Goal: Browse casually: Explore the website without a specific task or goal

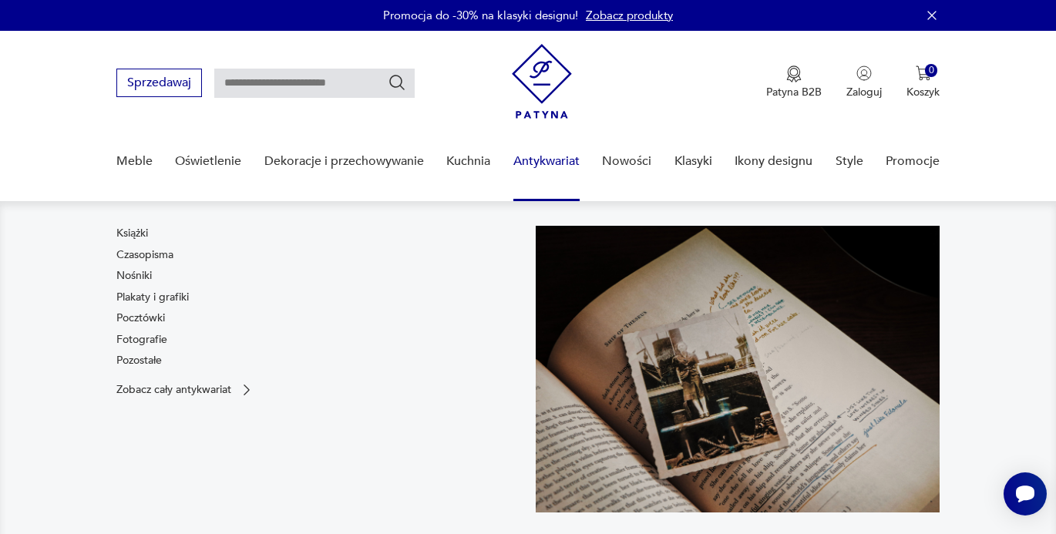
click at [539, 165] on link "Antykwariat" at bounding box center [546, 161] width 66 height 59
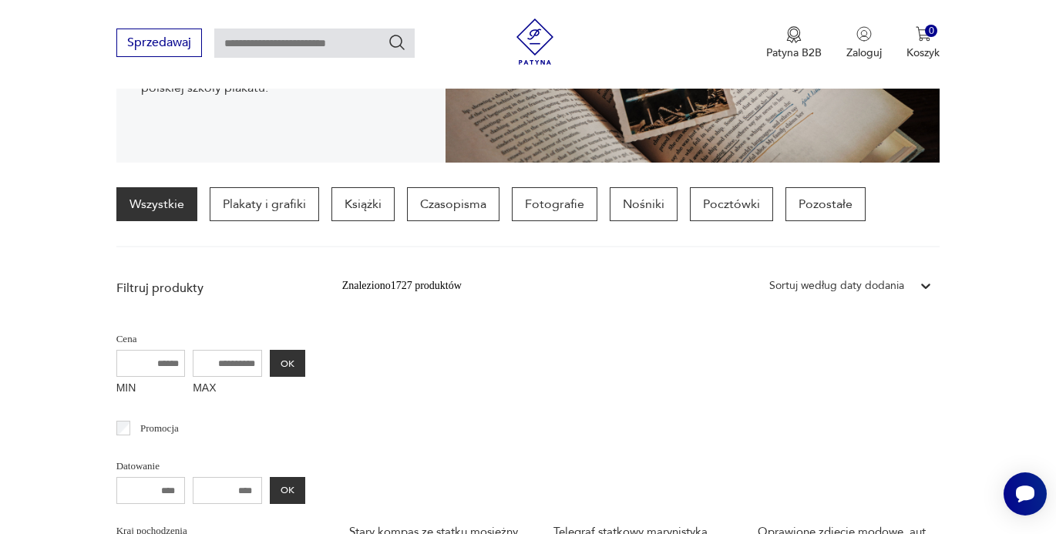
scroll to position [440, 0]
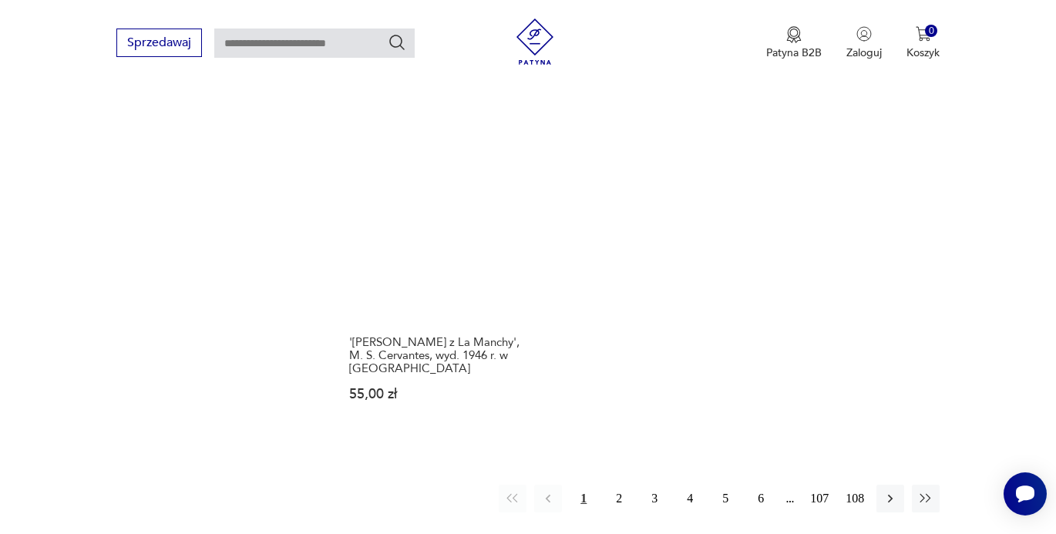
scroll to position [2108, 0]
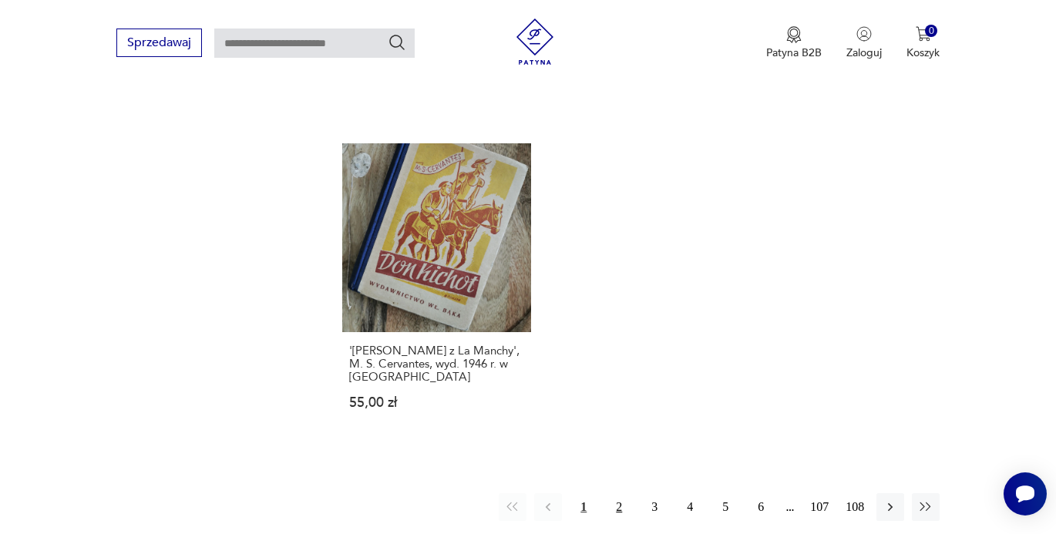
click at [618, 493] on button "2" at bounding box center [619, 507] width 28 height 28
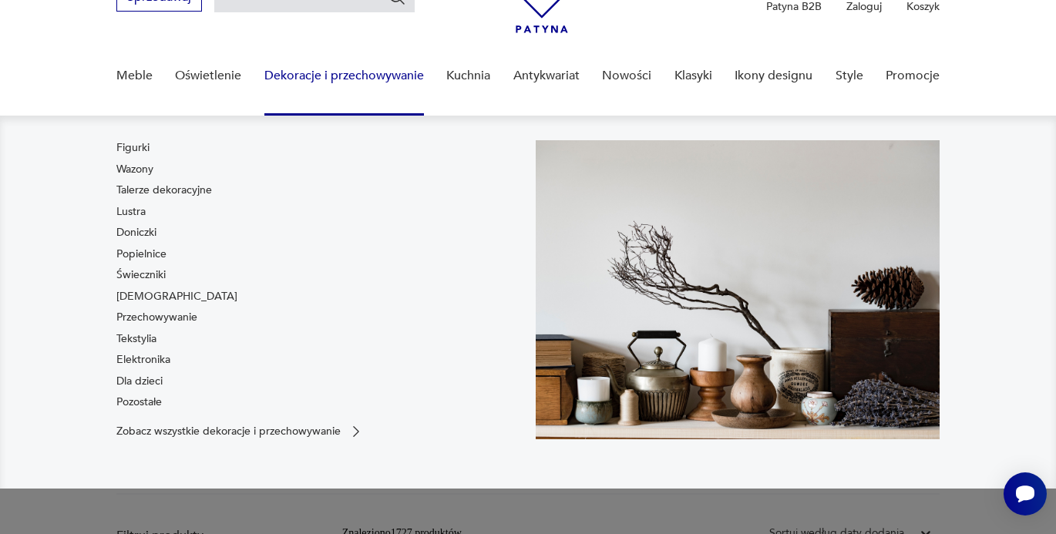
scroll to position [116, 0]
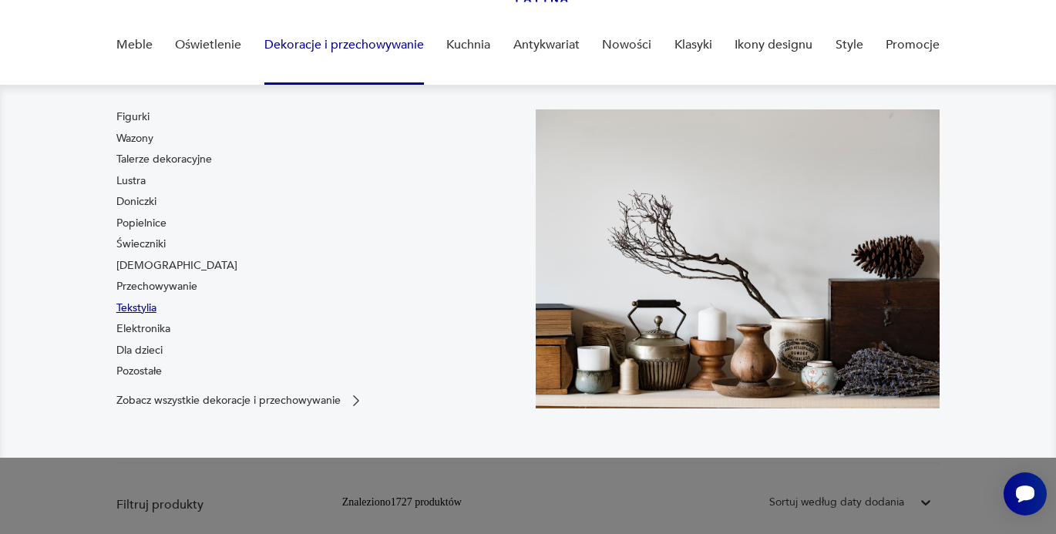
click at [148, 309] on link "Tekstylia" at bounding box center [136, 308] width 40 height 15
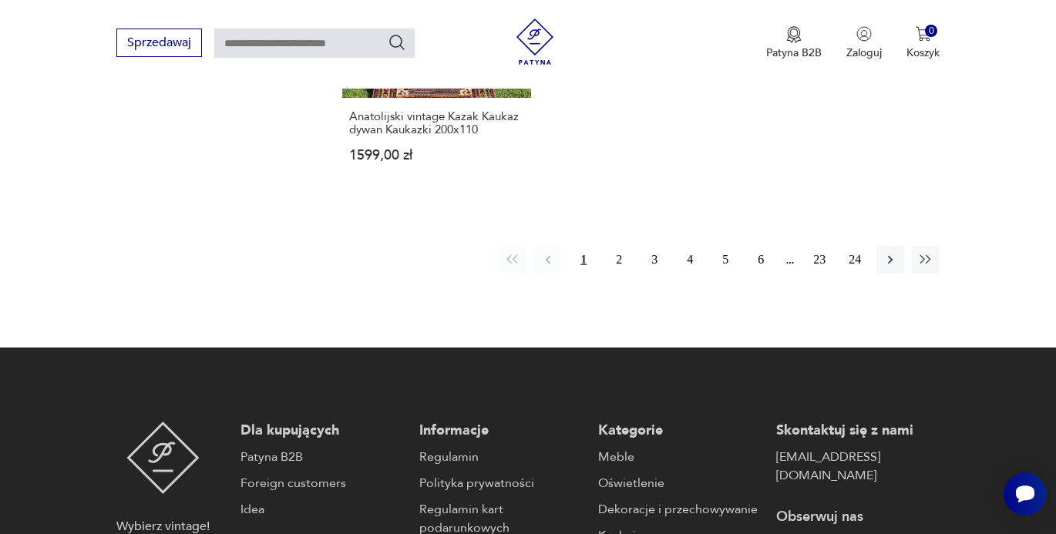
scroll to position [2425, 0]
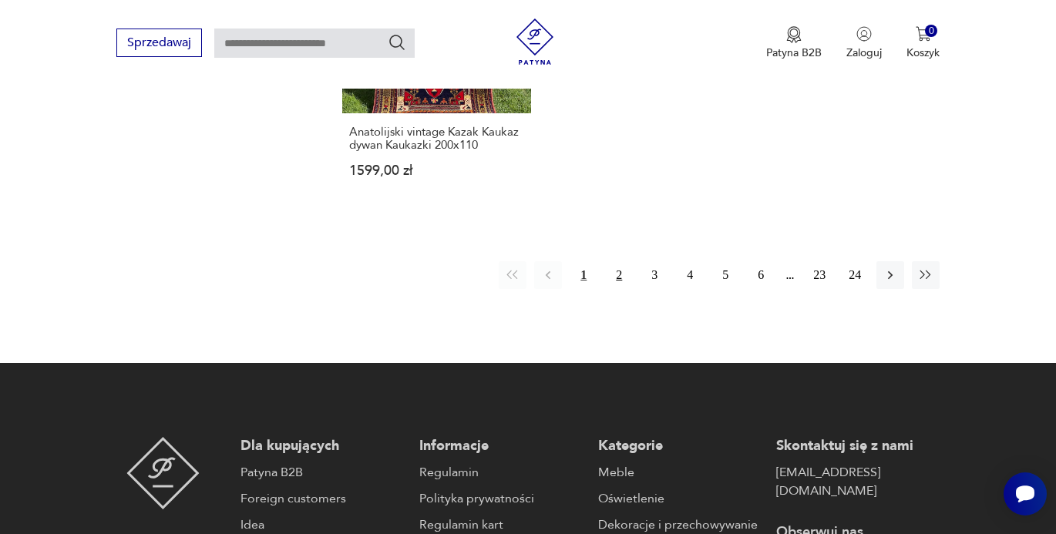
click at [627, 261] on button "2" at bounding box center [619, 275] width 28 height 28
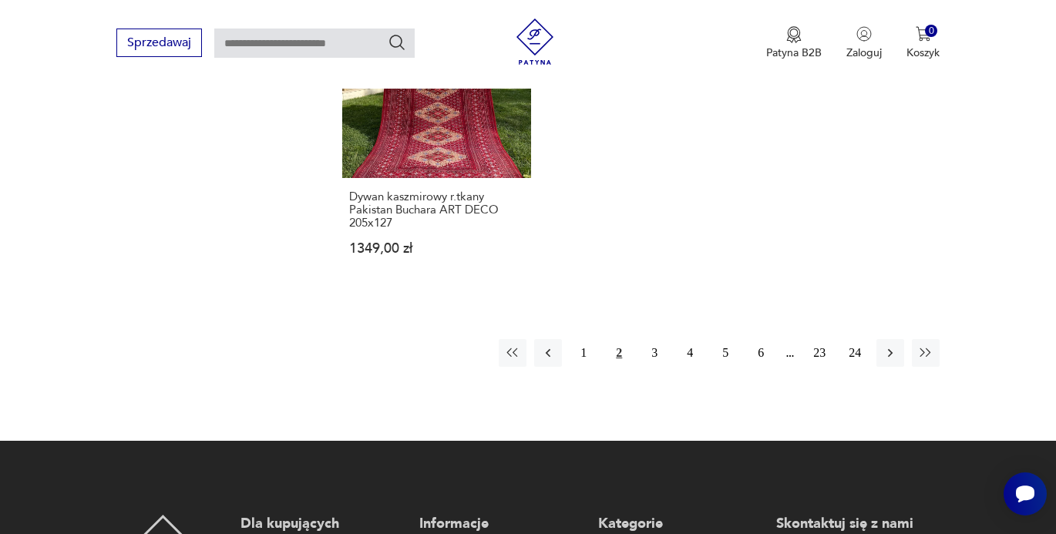
scroll to position [2338, 0]
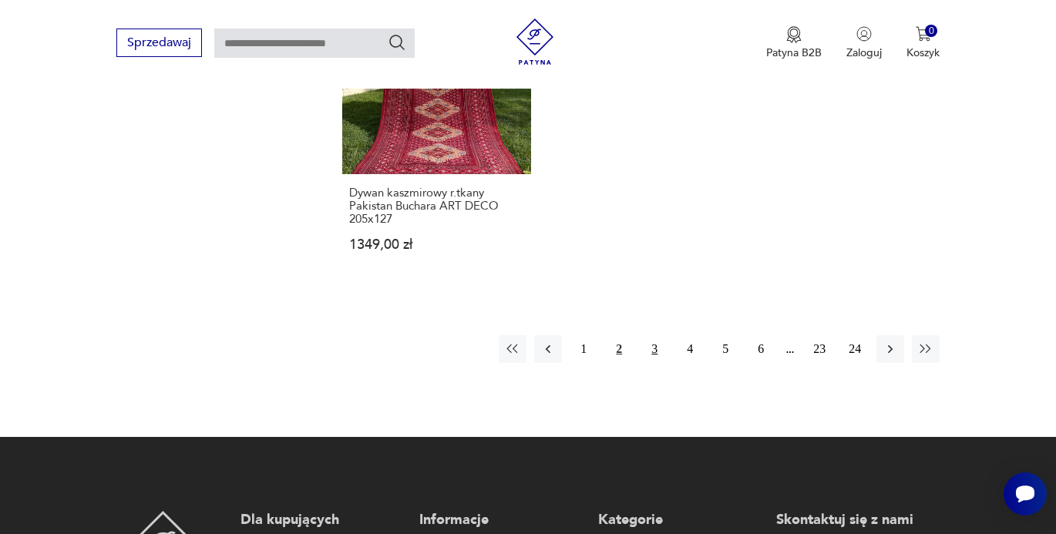
click at [651, 335] on button "3" at bounding box center [654, 349] width 28 height 28
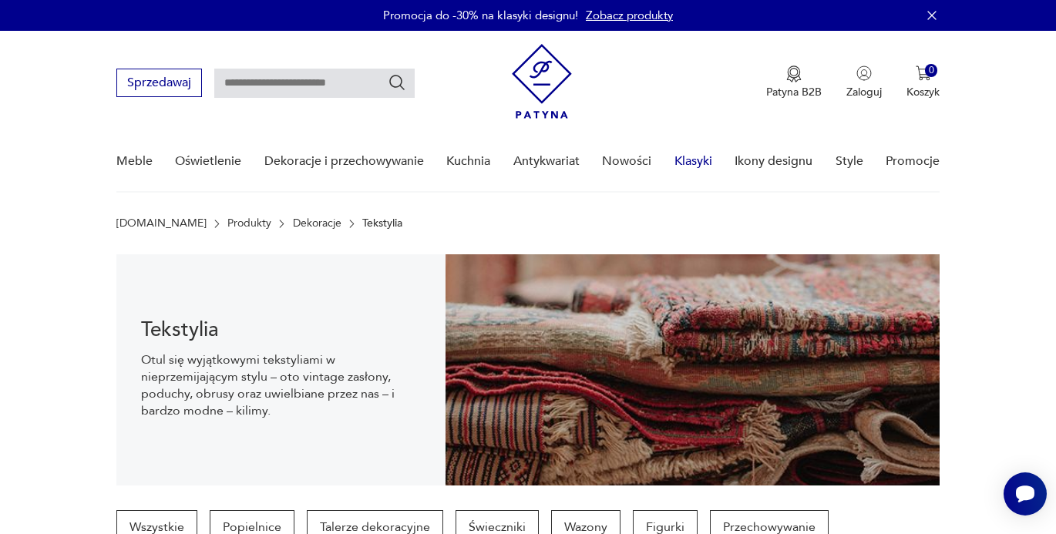
click at [690, 162] on link "Klasyki" at bounding box center [693, 161] width 38 height 59
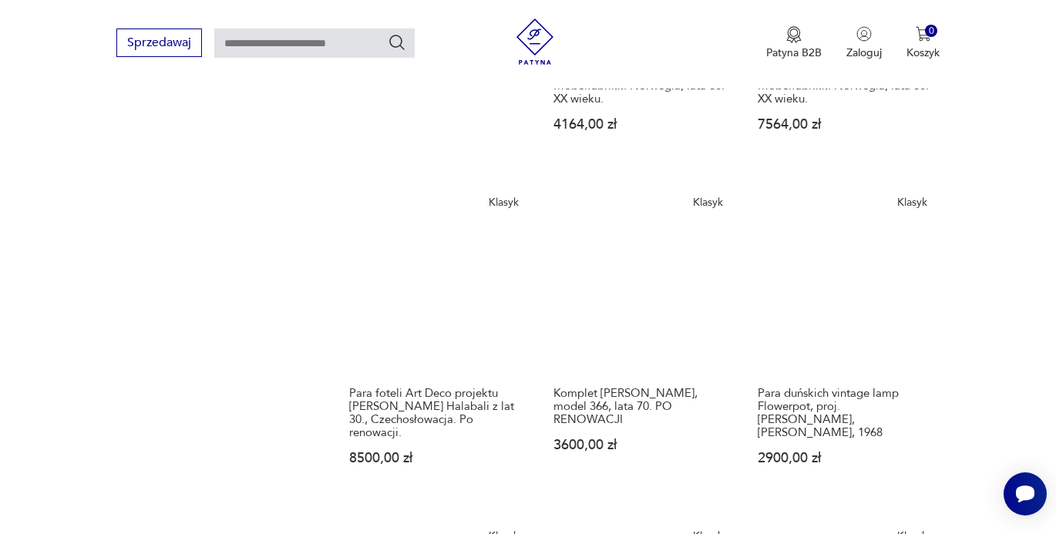
scroll to position [1198, 0]
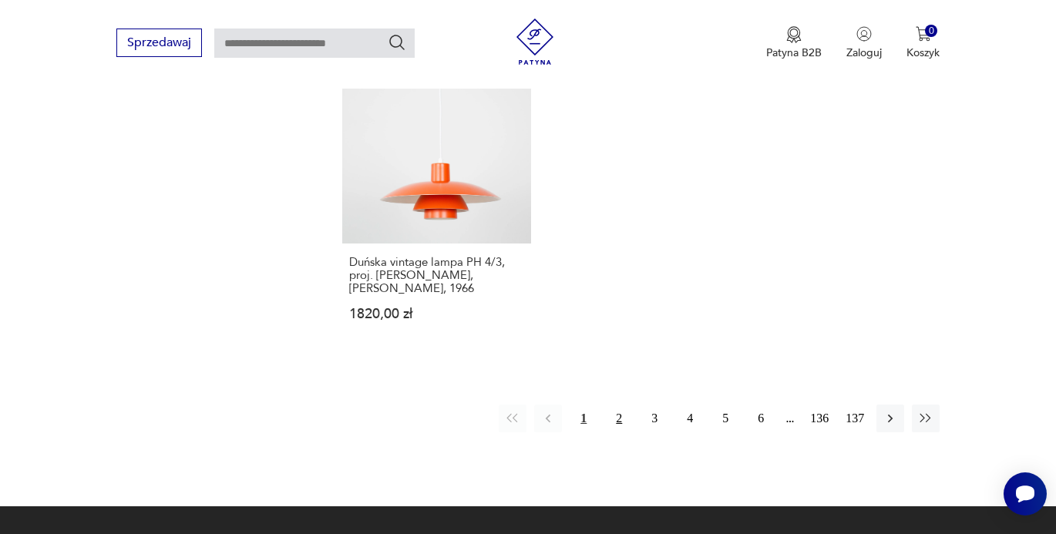
click at [620, 405] on button "2" at bounding box center [619, 419] width 28 height 28
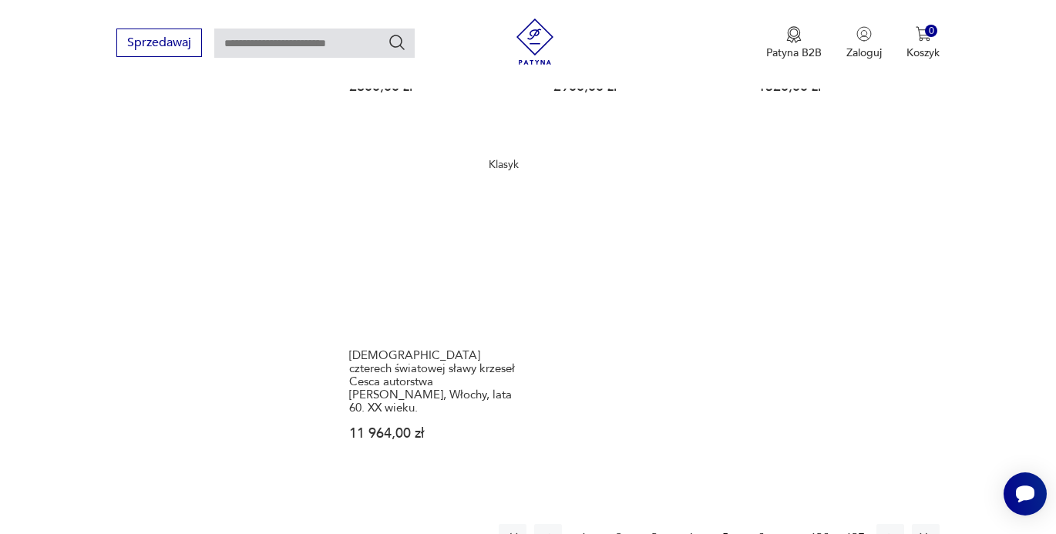
scroll to position [2078, 0]
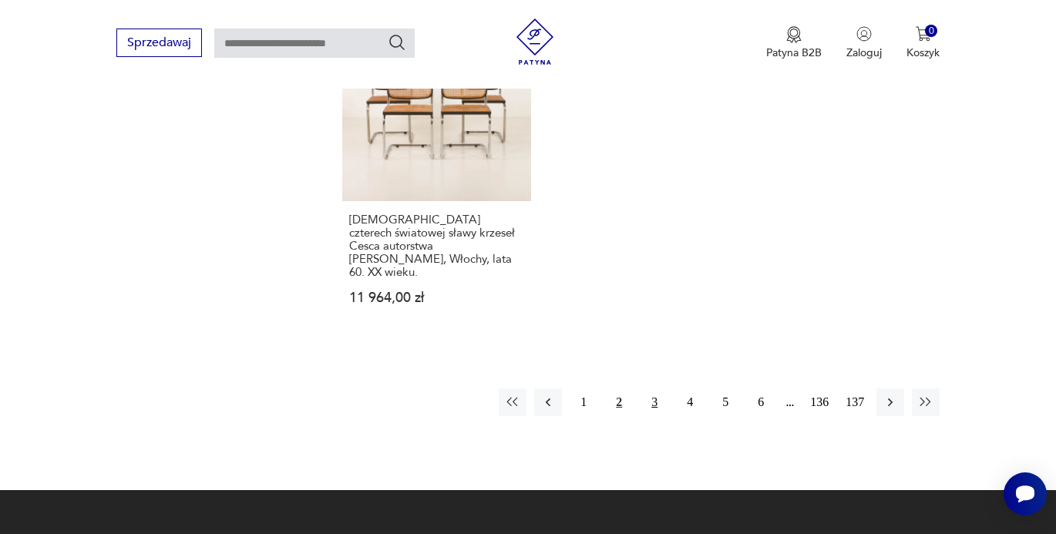
click at [652, 388] on button "3" at bounding box center [654, 402] width 28 height 28
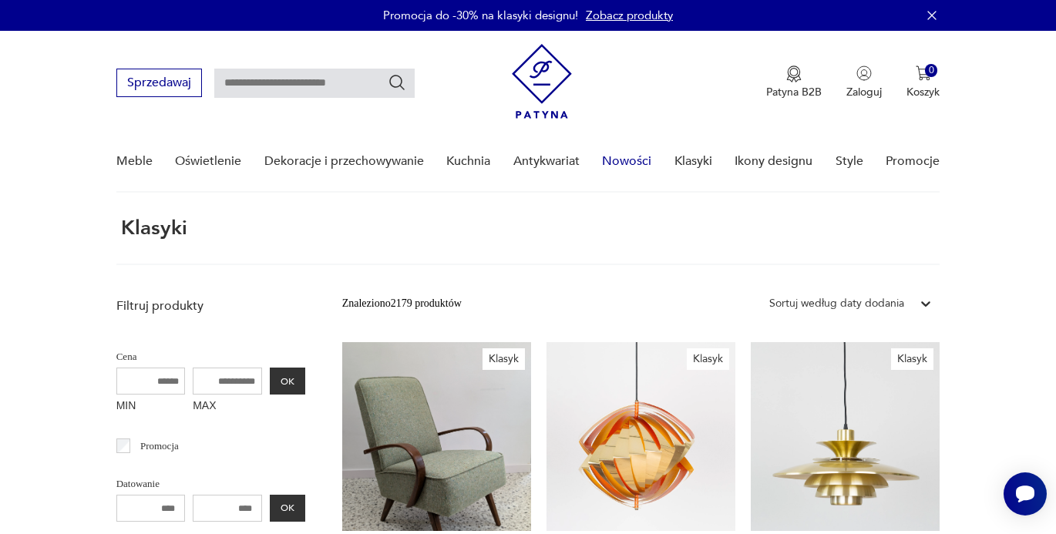
click at [613, 161] on link "Nowości" at bounding box center [626, 161] width 49 height 59
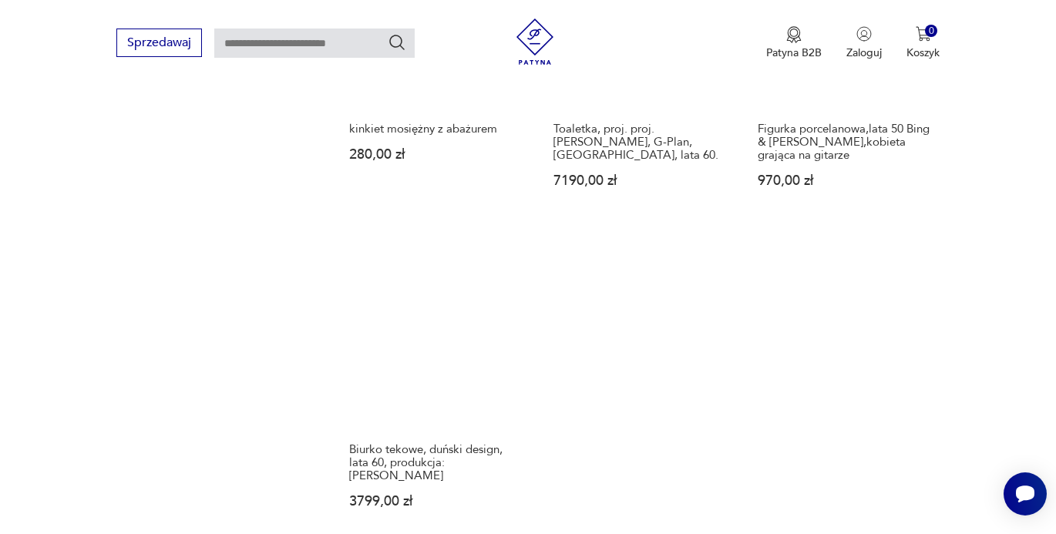
scroll to position [1860, 0]
